Goal: Find specific page/section: Find specific page/section

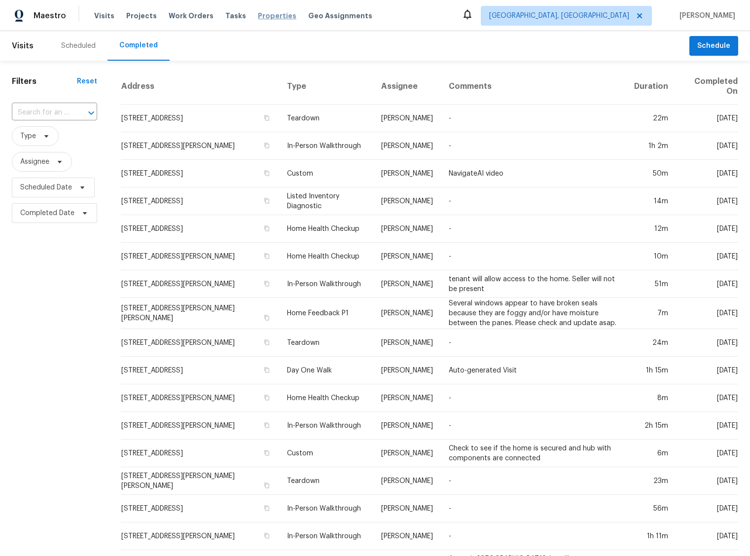
click at [265, 18] on span "Properties" at bounding box center [277, 16] width 38 height 10
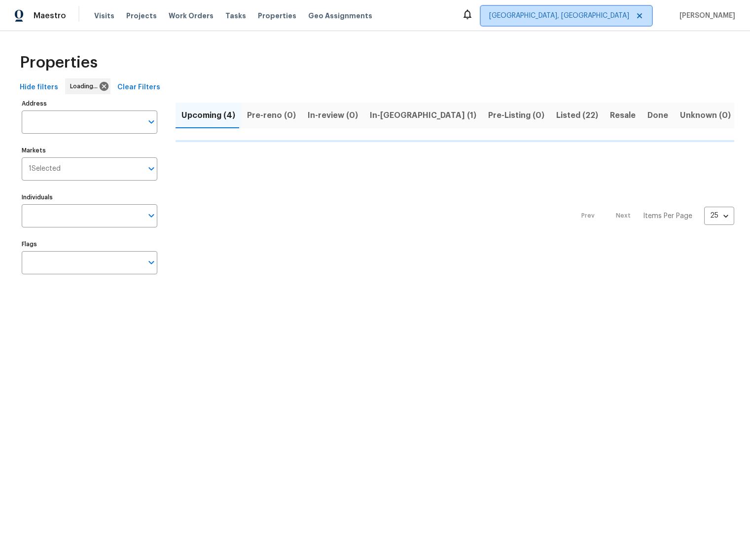
click at [606, 19] on span "Albuquerque, NM" at bounding box center [559, 16] width 140 height 10
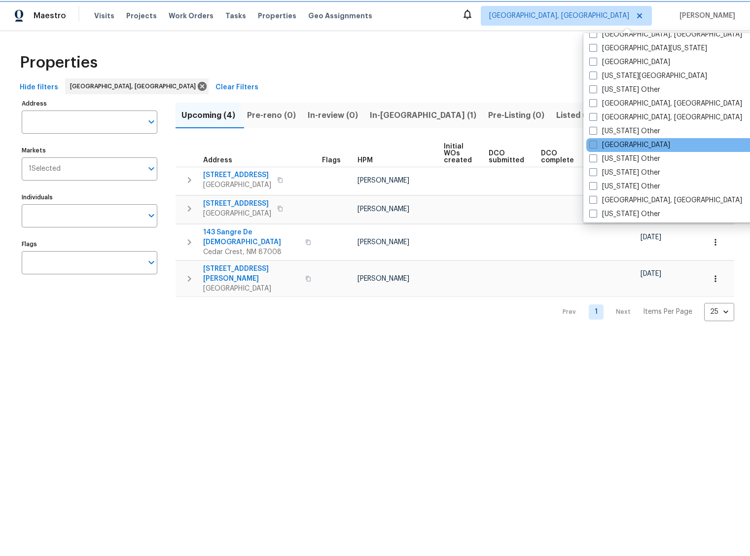
scroll to position [411, 0]
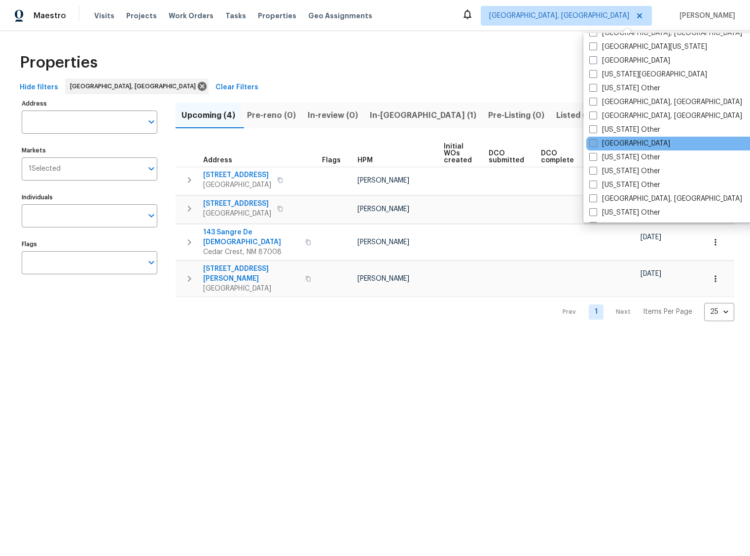
click at [614, 144] on label "Houston" at bounding box center [629, 144] width 81 height 10
click at [596, 144] on input "Houston" at bounding box center [592, 142] width 6 height 6
checkbox input "true"
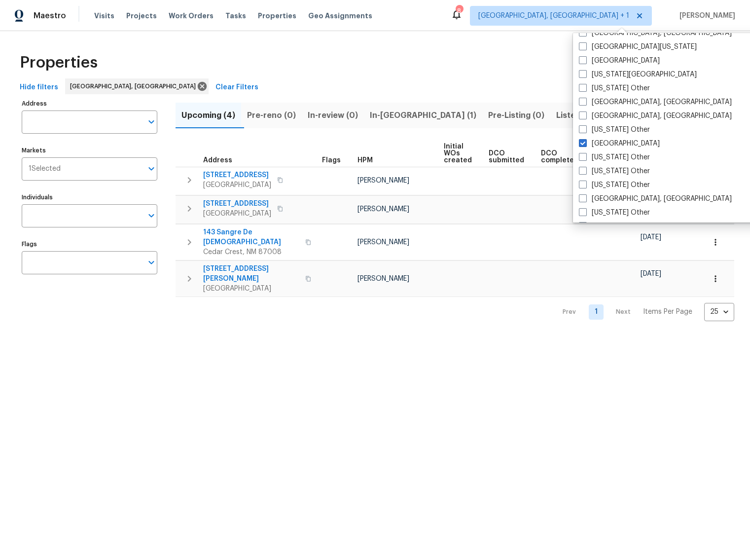
click at [500, 79] on div "Hide filters Albuquerque, NM Clear Filters" at bounding box center [375, 87] width 719 height 18
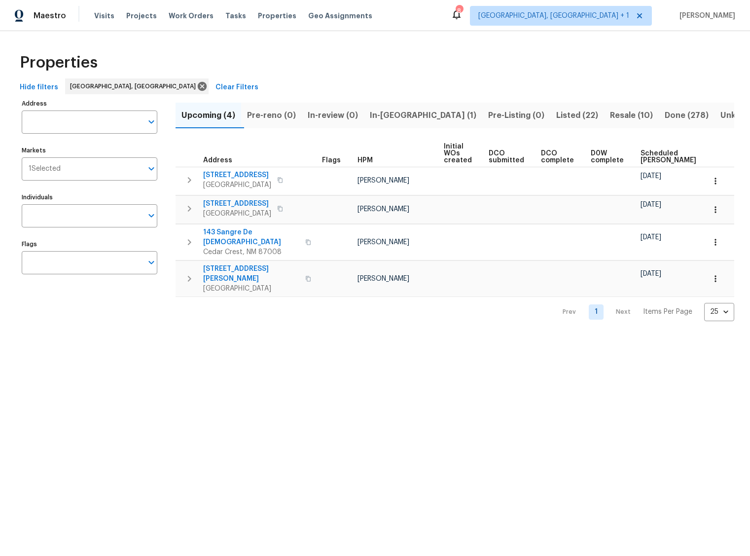
click at [274, 115] on span "Pre-reno (0)" at bounding box center [271, 116] width 49 height 14
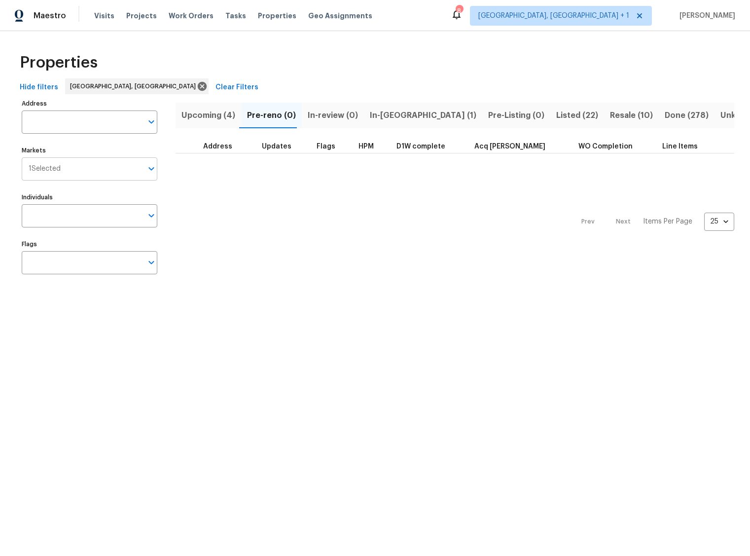
click at [86, 167] on input "Markets" at bounding box center [102, 168] width 82 height 23
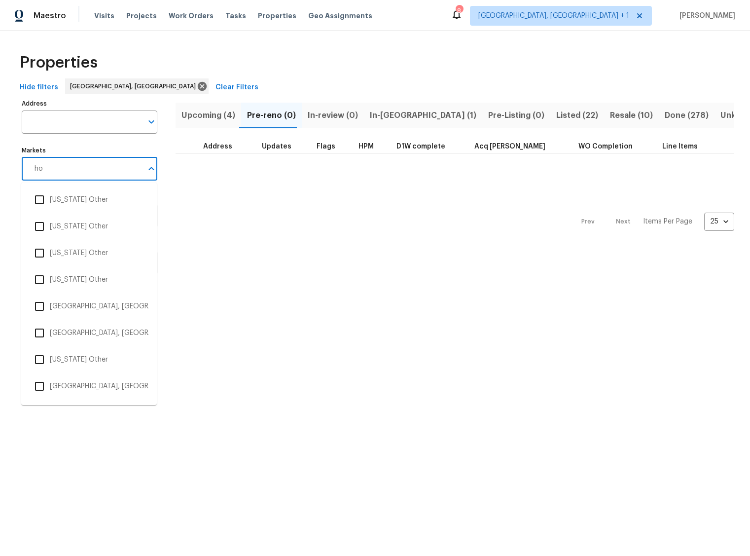
type input "hou"
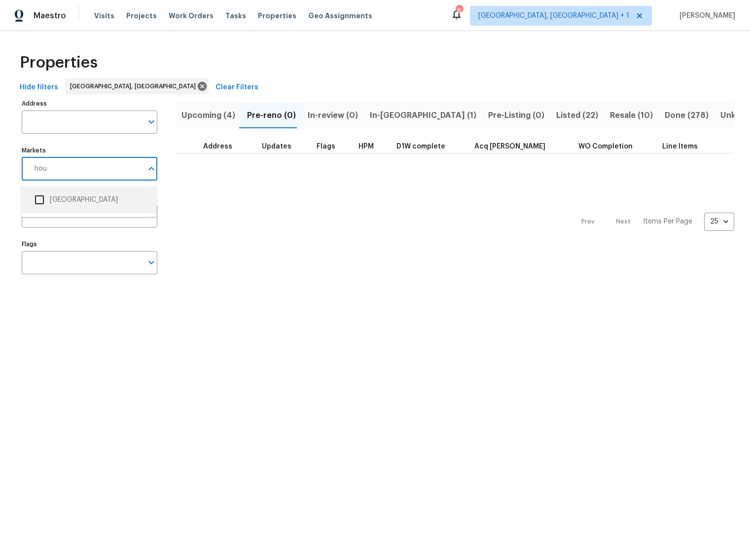
click at [77, 200] on li "Houston" at bounding box center [89, 199] width 120 height 21
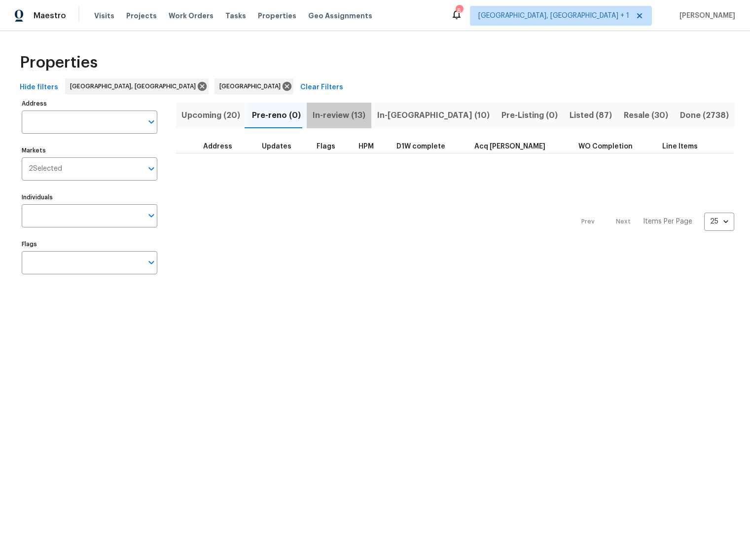
click at [339, 111] on span "In-review (13)" at bounding box center [339, 116] width 53 height 14
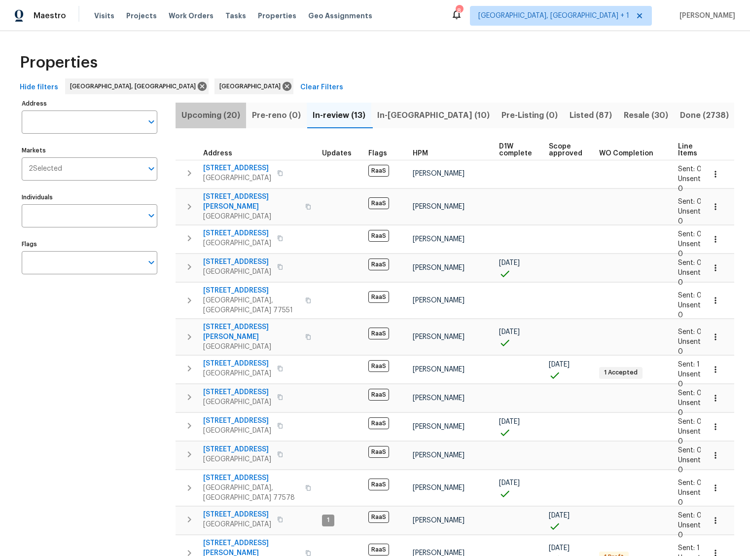
click at [209, 116] on span "Upcoming (20)" at bounding box center [211, 116] width 59 height 14
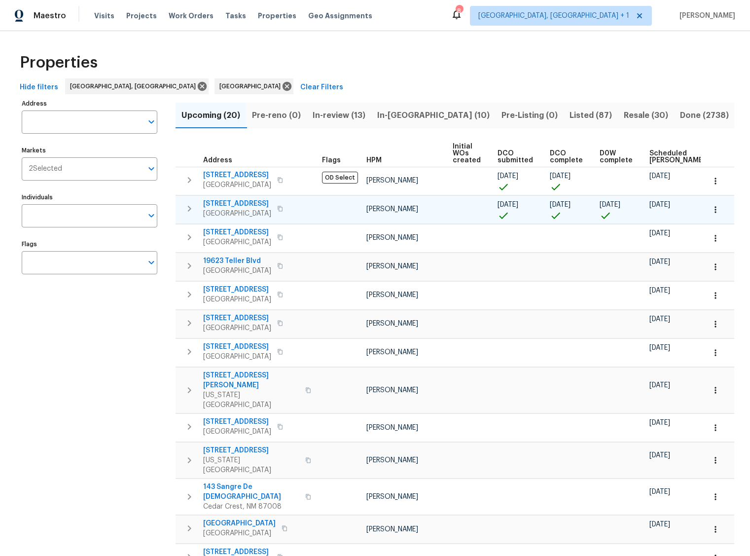
click at [324, 208] on td at bounding box center [340, 209] width 44 height 28
click at [187, 209] on icon "button" at bounding box center [189, 209] width 12 height 12
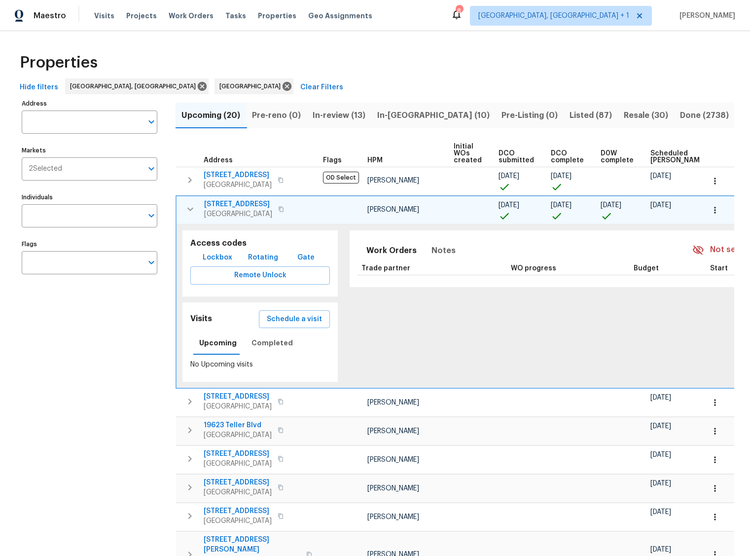
click at [252, 202] on span "11603 Inwood Dr" at bounding box center [238, 204] width 68 height 10
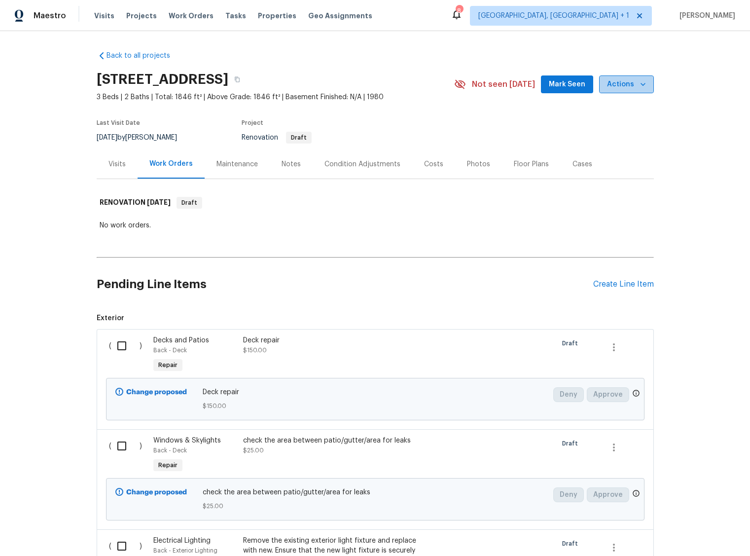
click at [646, 84] on icon "button" at bounding box center [643, 84] width 10 height 10
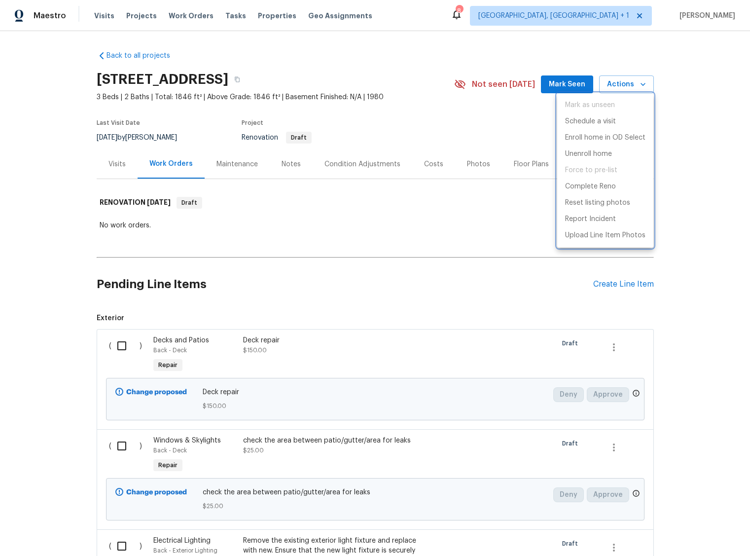
click at [719, 132] on div at bounding box center [375, 278] width 750 height 556
